Goal: Task Accomplishment & Management: Complete application form

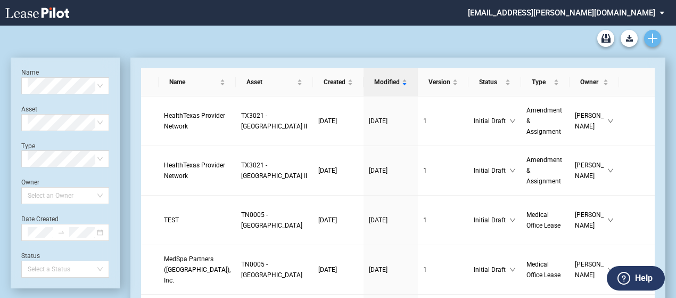
click at [653, 37] on use "Create new document" at bounding box center [653, 39] width 10 height 10
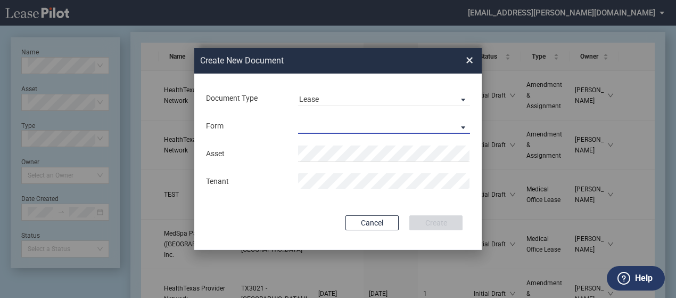
click at [458, 126] on md-select "Medical Office Lease Scottsdale Lease Louisville Lease 1370 Medical Place Lease…" at bounding box center [384, 126] width 172 height 16
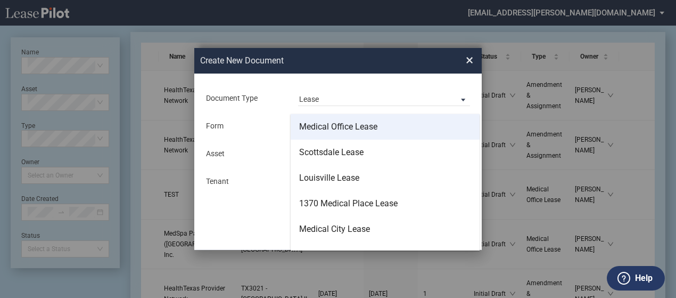
click at [397, 130] on md-option "Medical Office Lease" at bounding box center [385, 127] width 189 height 26
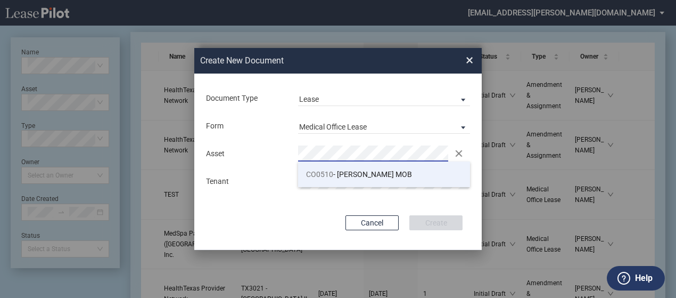
click at [331, 176] on span "CO0510" at bounding box center [319, 174] width 27 height 9
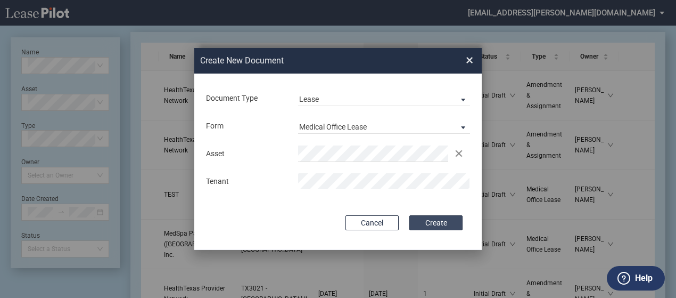
click at [438, 218] on button "Create" at bounding box center [435, 222] width 53 height 15
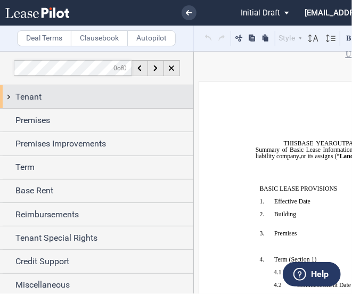
click at [80, 98] on div "Tenant" at bounding box center [104, 96] width 178 height 13
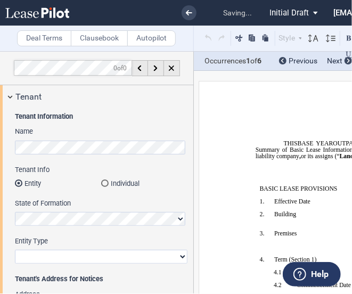
click at [44, 253] on select "Corporation Limited Liability Company General Partnership Limited Partnership O…" at bounding box center [101, 257] width 172 height 14
select select "limited liability company"
click at [15, 250] on select "Corporation Limited Liability Company General Partnership Limited Partnership O…" at bounding box center [101, 257] width 172 height 14
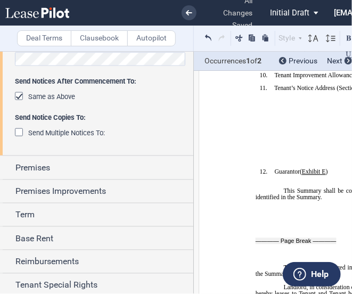
scroll to position [328, 0]
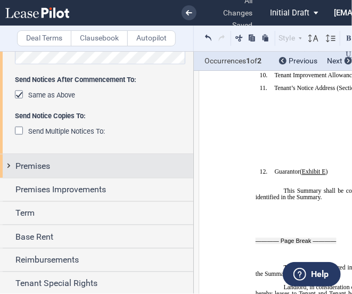
click at [10, 166] on div "Premises" at bounding box center [96, 165] width 193 height 23
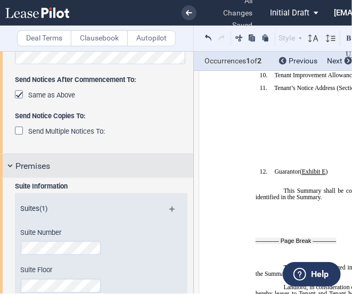
click at [123, 174] on div "Premises" at bounding box center [96, 165] width 193 height 23
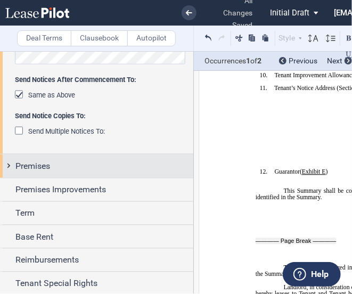
click at [12, 168] on div "Premises" at bounding box center [96, 165] width 193 height 23
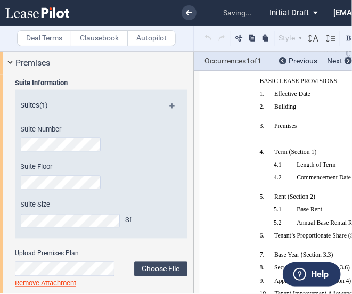
scroll to position [457, 0]
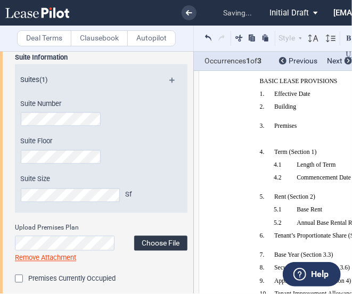
click at [160, 246] on label "Choose File" at bounding box center [160, 243] width 53 height 15
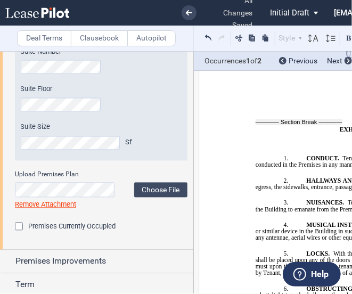
scroll to position [628, 0]
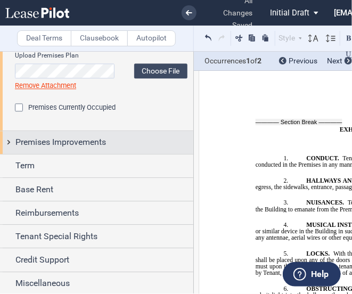
click at [12, 146] on div "Premises Improvements" at bounding box center [96, 142] width 193 height 23
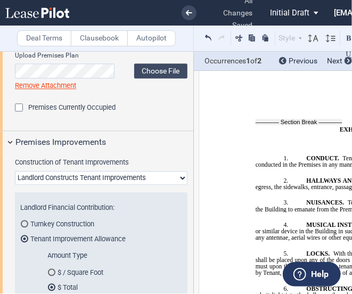
click at [110, 155] on div "Construction of Tenant Improvements Landlord Constructs Tenant Improvements Ten…" at bounding box center [96, 284] width 193 height 260
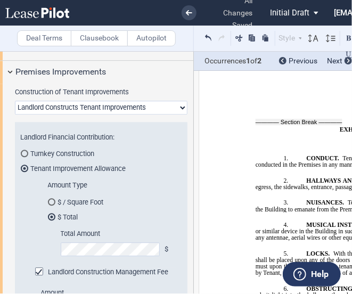
scroll to position [699, 0]
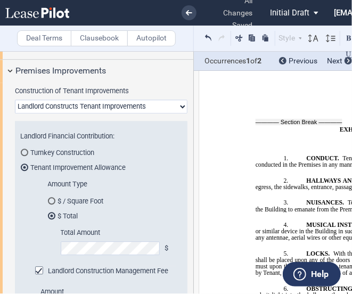
click at [76, 201] on md-radio-button "$ / Square Foot" at bounding box center [112, 201] width 129 height 10
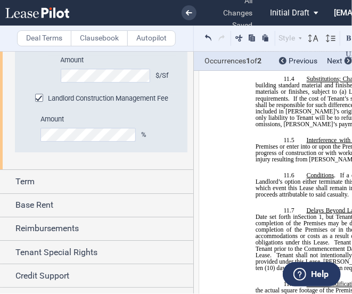
scroll to position [873, 0]
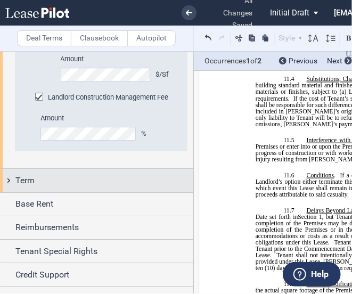
click at [7, 182] on div "Term" at bounding box center [96, 180] width 193 height 23
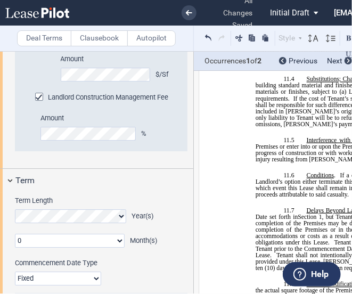
scroll to position [931, 0]
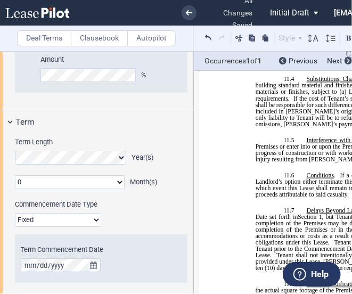
click at [21, 188] on select "0 1 2 3 4 5 6 7 8 9 10 11" at bounding box center [70, 182] width 110 height 14
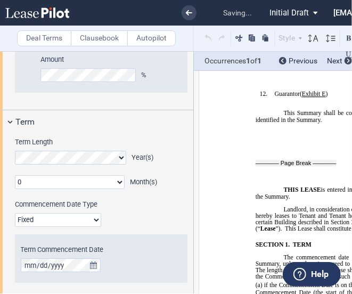
scroll to position [143, 0]
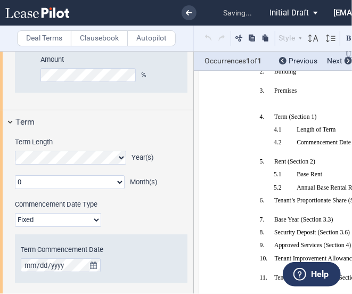
select select "number:2"
click at [15, 175] on select "0 1 2 3 4 5 6 7 8 9 10 11" at bounding box center [70, 182] width 110 height 14
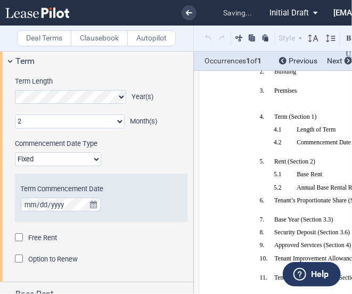
scroll to position [993, 0]
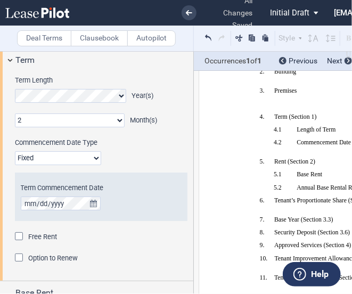
click at [16, 232] on div "Free Rent" at bounding box center [20, 237] width 11 height 11
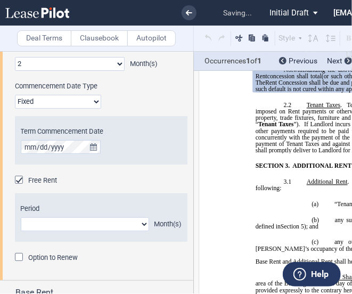
scroll to position [1051, 0]
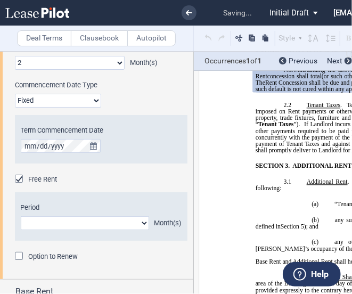
click at [135, 225] on select "1 2 3 4 5 6 7 8 9 10 11" at bounding box center [85, 223] width 128 height 14
select select "number:2"
click at [21, 216] on select "1 2 3 4 5 6 7 8 9 10 11" at bounding box center [85, 223] width 128 height 14
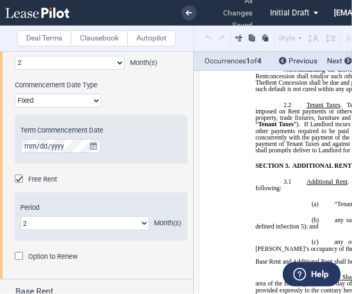
click at [20, 253] on div "Option to Renew" at bounding box center [20, 257] width 11 height 11
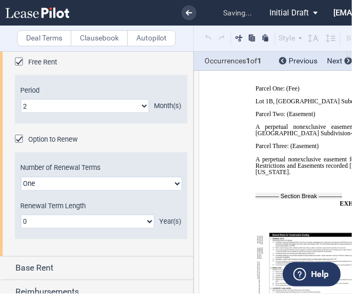
scroll to position [9333, 0]
click at [79, 222] on select "0 1 2 3 4 5 6 7 8 9 10 11 12 13 14 15 16 17 18 19 20" at bounding box center [88, 222] width 134 height 14
select select "number:5"
click at [21, 215] on select "0 1 2 3 4 5 6 7 8 9 10 11 12 13 14 15 16 17 18 19 20" at bounding box center [88, 222] width 134 height 14
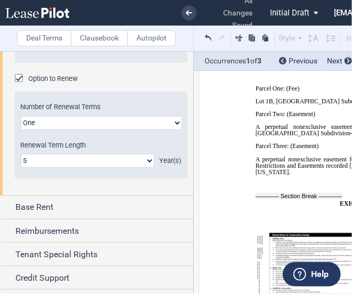
scroll to position [1234, 0]
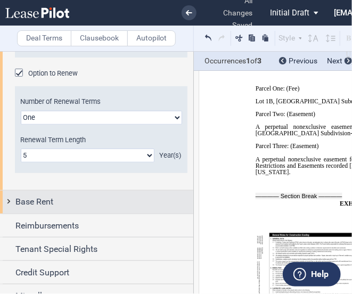
click at [7, 205] on div "Base Rent" at bounding box center [96, 202] width 193 height 23
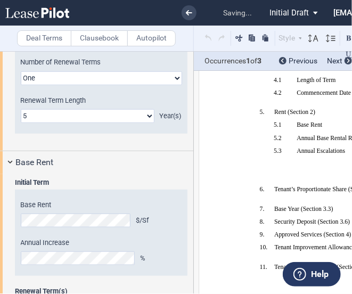
scroll to position [1419, 0]
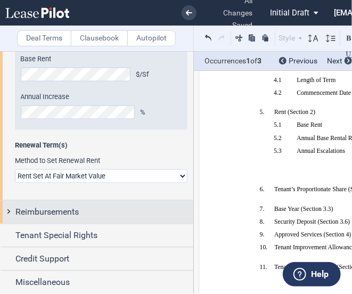
click at [7, 209] on div "Reimbursements" at bounding box center [96, 212] width 193 height 23
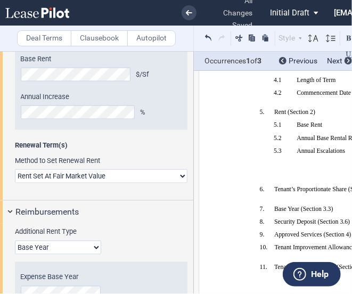
scroll to position [1487, 0]
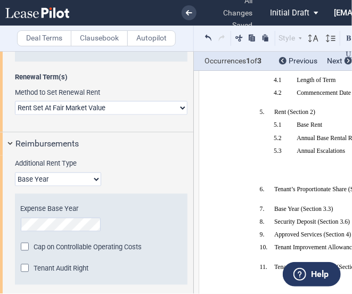
click at [86, 178] on select "Base Year Triple Net" at bounding box center [58, 179] width 86 height 14
select select "triple net"
click at [15, 172] on select "Base Year Triple Net" at bounding box center [58, 179] width 86 height 14
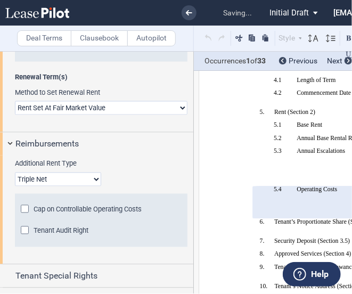
scroll to position [0, 0]
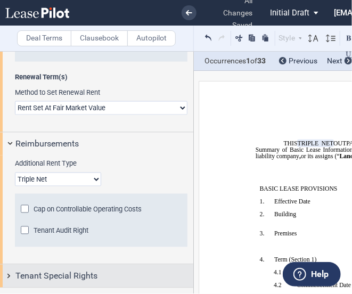
click at [13, 279] on div "Tenant Special Rights" at bounding box center [96, 276] width 193 height 23
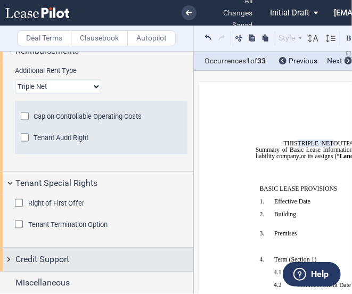
click at [7, 256] on div "Credit Support" at bounding box center [96, 259] width 193 height 23
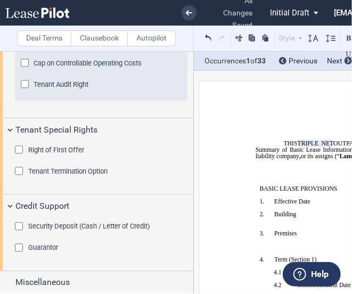
click at [19, 223] on div "Security Deposit (Cash / Letter of Credit)" at bounding box center [20, 227] width 11 height 11
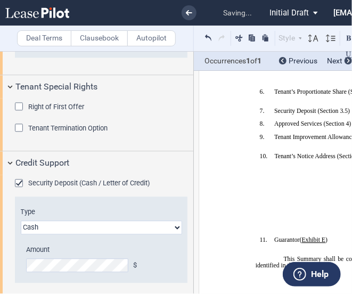
scroll to position [1727, 0]
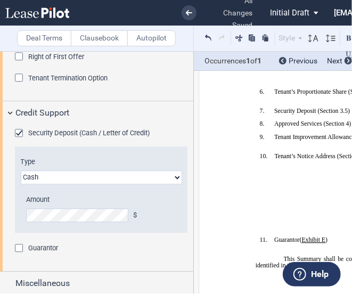
click at [18, 248] on div "Guarantor" at bounding box center [20, 249] width 11 height 11
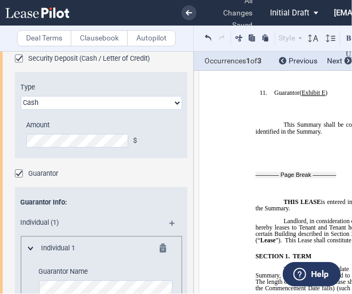
scroll to position [1923, 0]
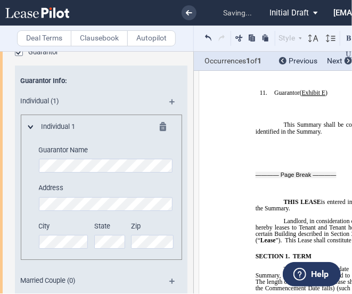
click at [71, 244] on editor-control "City" at bounding box center [64, 234] width 50 height 27
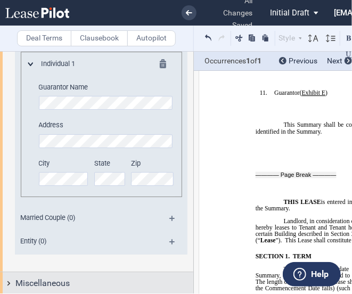
click at [7, 283] on div "Miscellaneous" at bounding box center [96, 283] width 193 height 23
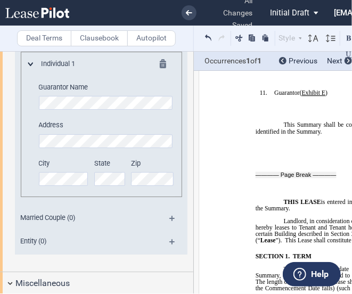
scroll to position [2096, 0]
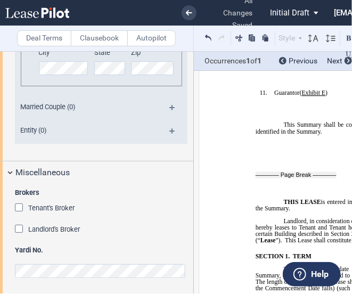
click at [17, 203] on div "Tenant's Broker" at bounding box center [20, 208] width 11 height 11
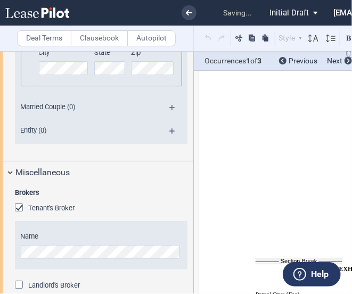
scroll to position [9377, 0]
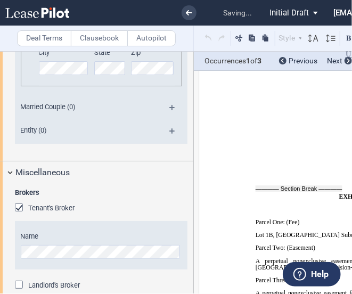
click at [18, 283] on div "Landlord's Broker" at bounding box center [20, 286] width 11 height 11
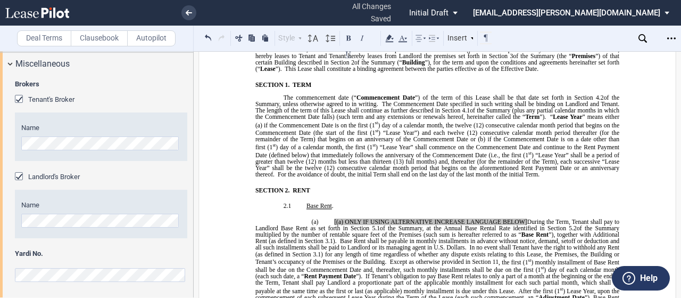
scroll to position [0, 0]
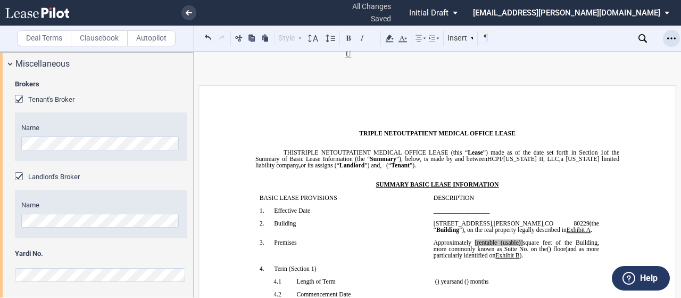
click at [671, 37] on icon "Open Lease options menu" at bounding box center [671, 38] width 9 height 9
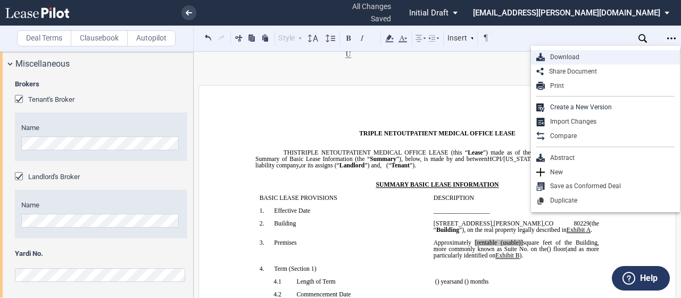
click at [590, 55] on div "Download" at bounding box center [610, 57] width 130 height 9
